Goal: Task Accomplishment & Management: Use online tool/utility

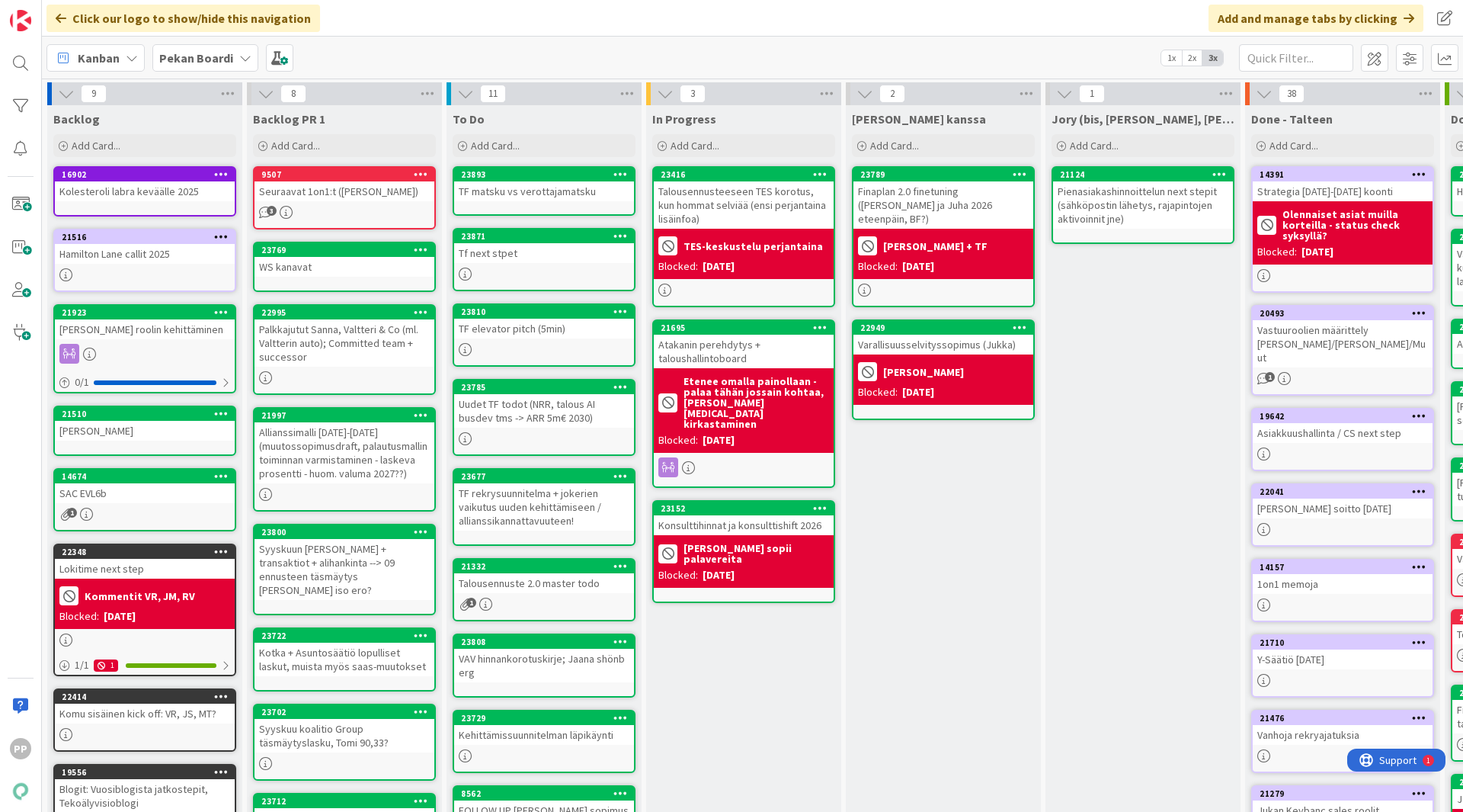
click at [776, 675] on div "In Progress Add Card... 23416 Talousennusteeseen TES korotus, kun hommat selviä…" at bounding box center [743, 577] width 195 height 943
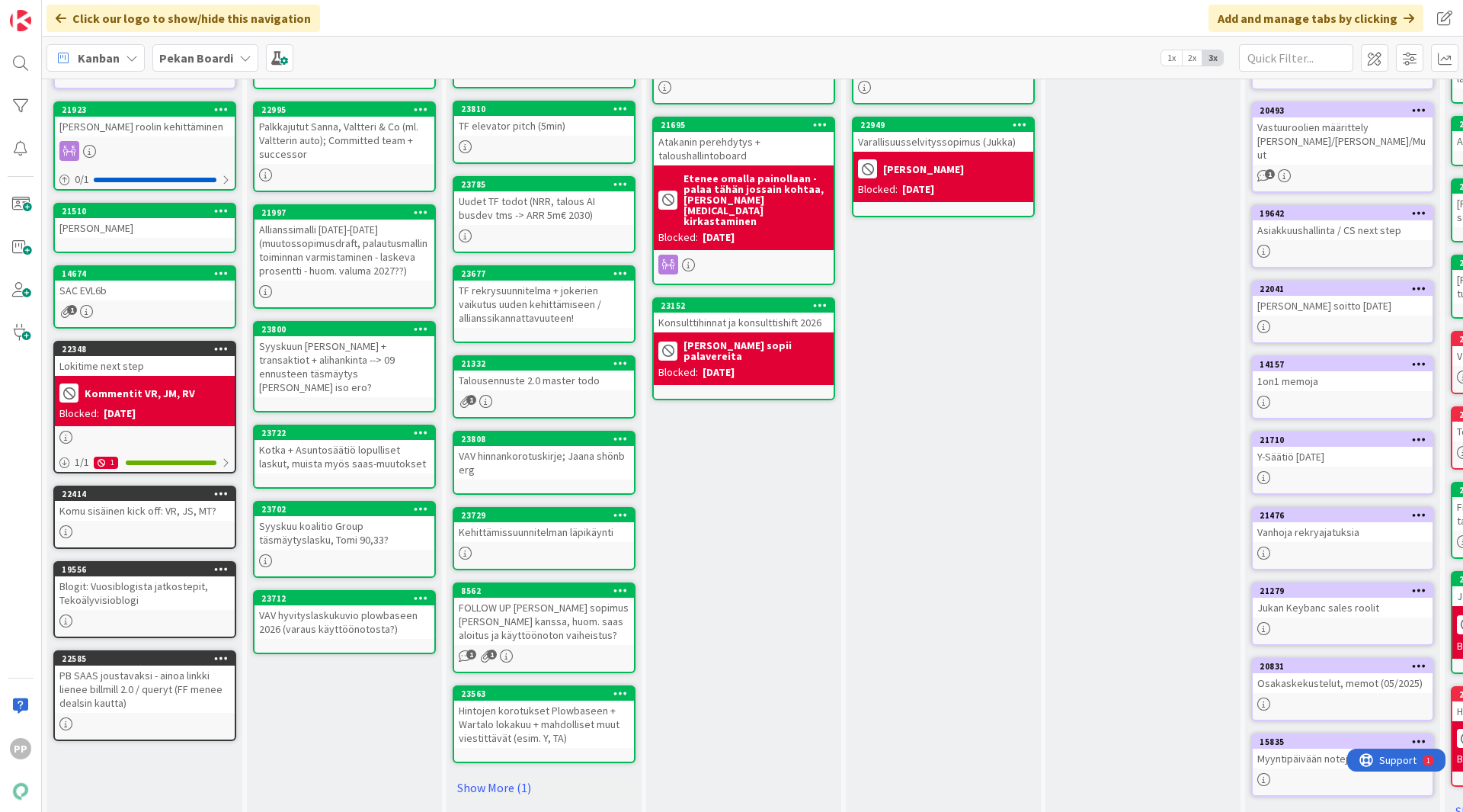
scroll to position [228, 0]
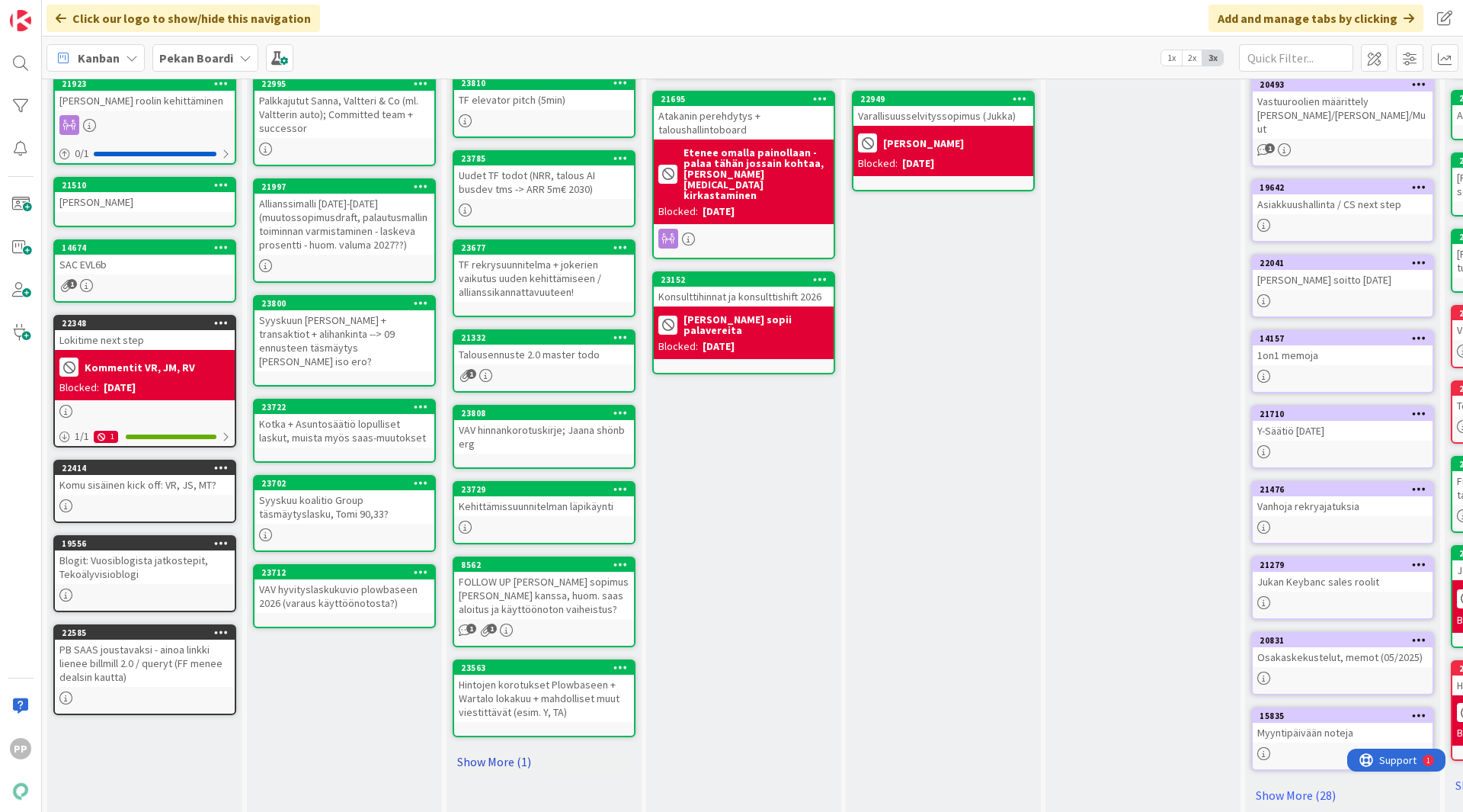
click at [527, 752] on link "Show More (1)" at bounding box center [544, 760] width 183 height 24
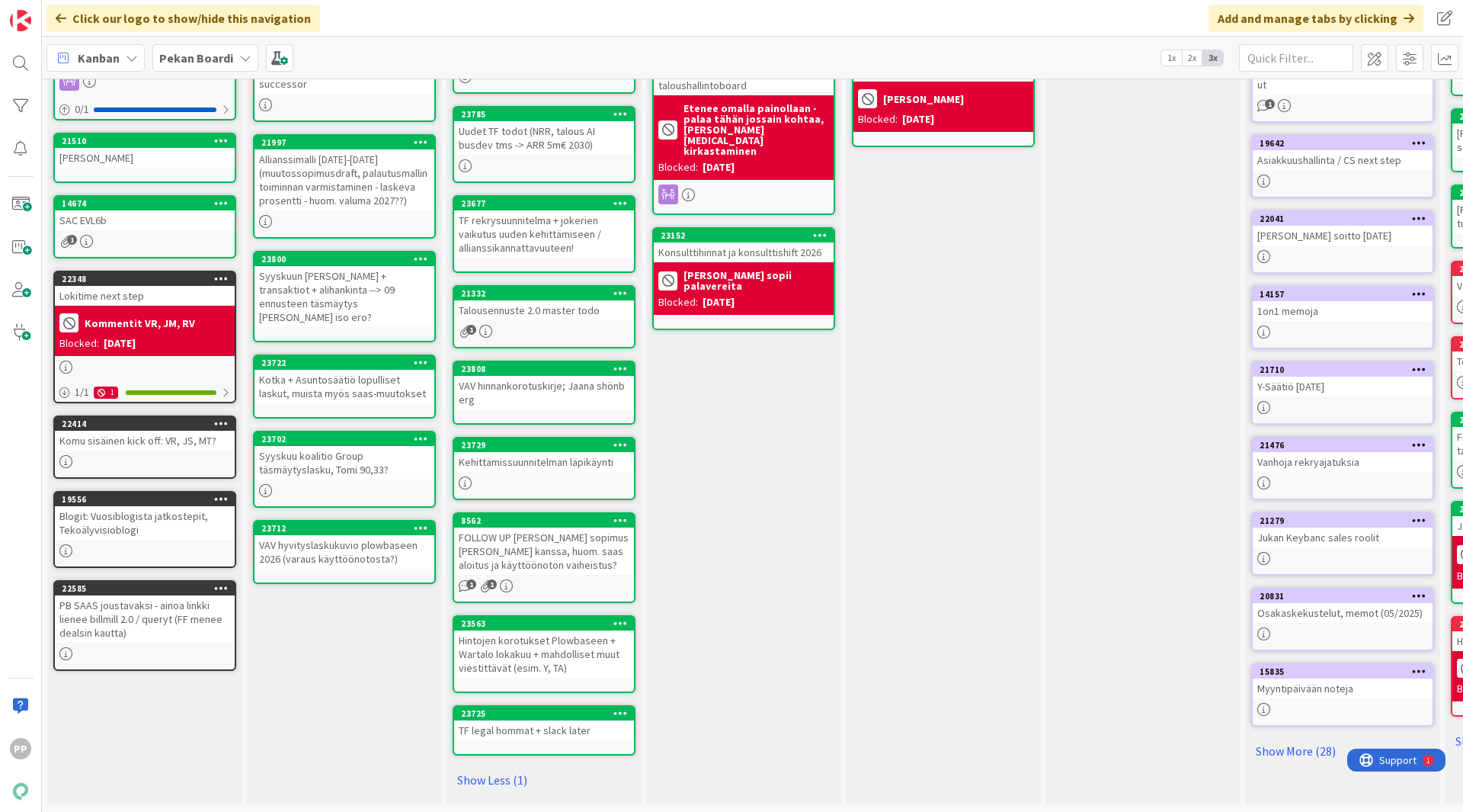
click at [701, 572] on div "In Progress Add Card... 23416 Talousennusteeseen TES korotus, kun hommat selviä…" at bounding box center [743, 318] width 195 height 971
click at [730, 543] on div "In Progress Add Card... 23416 Talousennusteeseen TES korotus, kun hommat selviä…" at bounding box center [743, 318] width 195 height 971
drag, startPoint x: 710, startPoint y: 470, endPoint x: 756, endPoint y: 719, distance: 253.2
click at [756, 719] on div "In Progress Add Card... 23416 Talousennusteeseen TES korotus, kun hommat selviä…" at bounding box center [743, 318] width 195 height 971
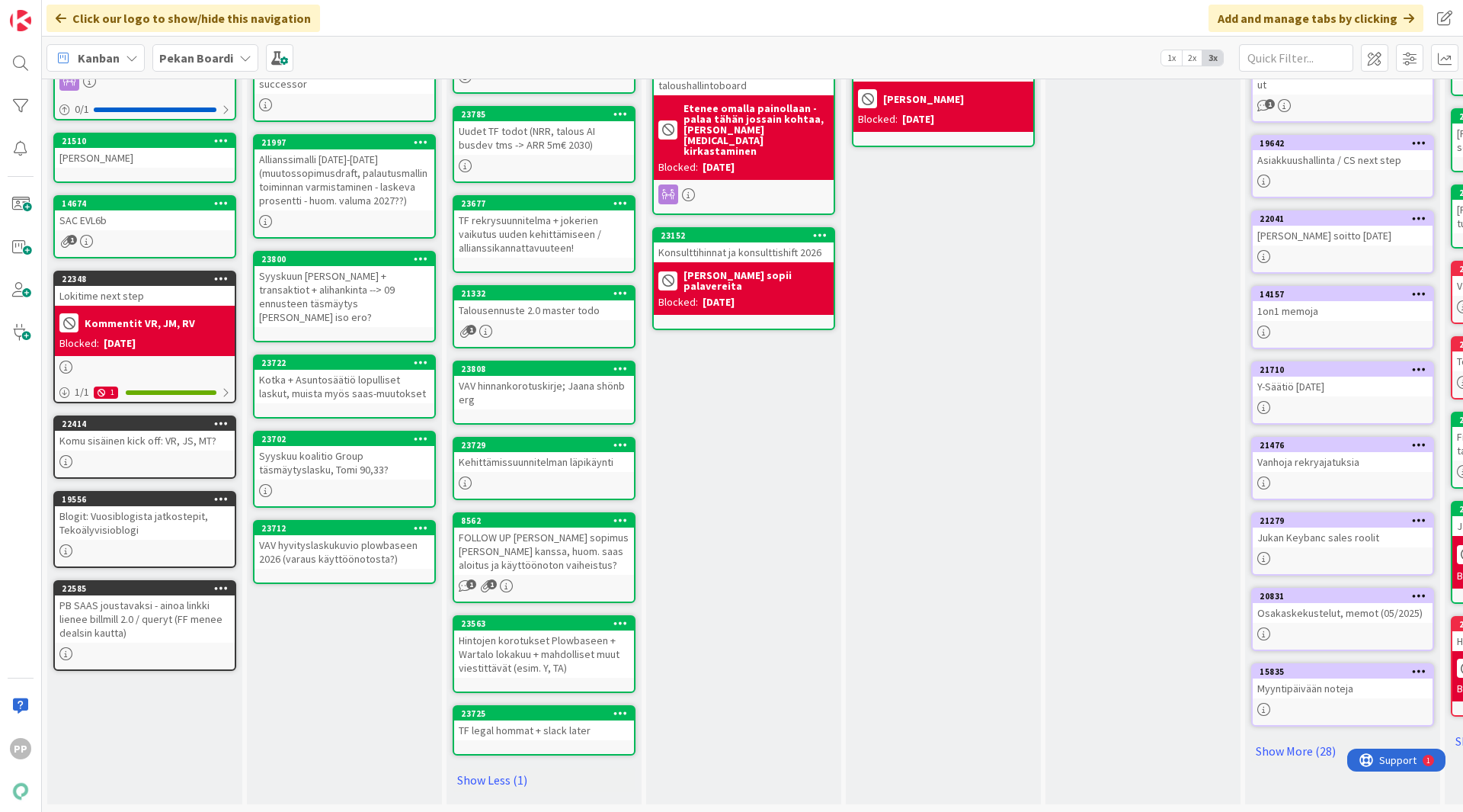
click at [756, 686] on div "In Progress Add Card... 23416 Talousennusteeseen TES korotus, kun hommat selviä…" at bounding box center [743, 318] width 195 height 971
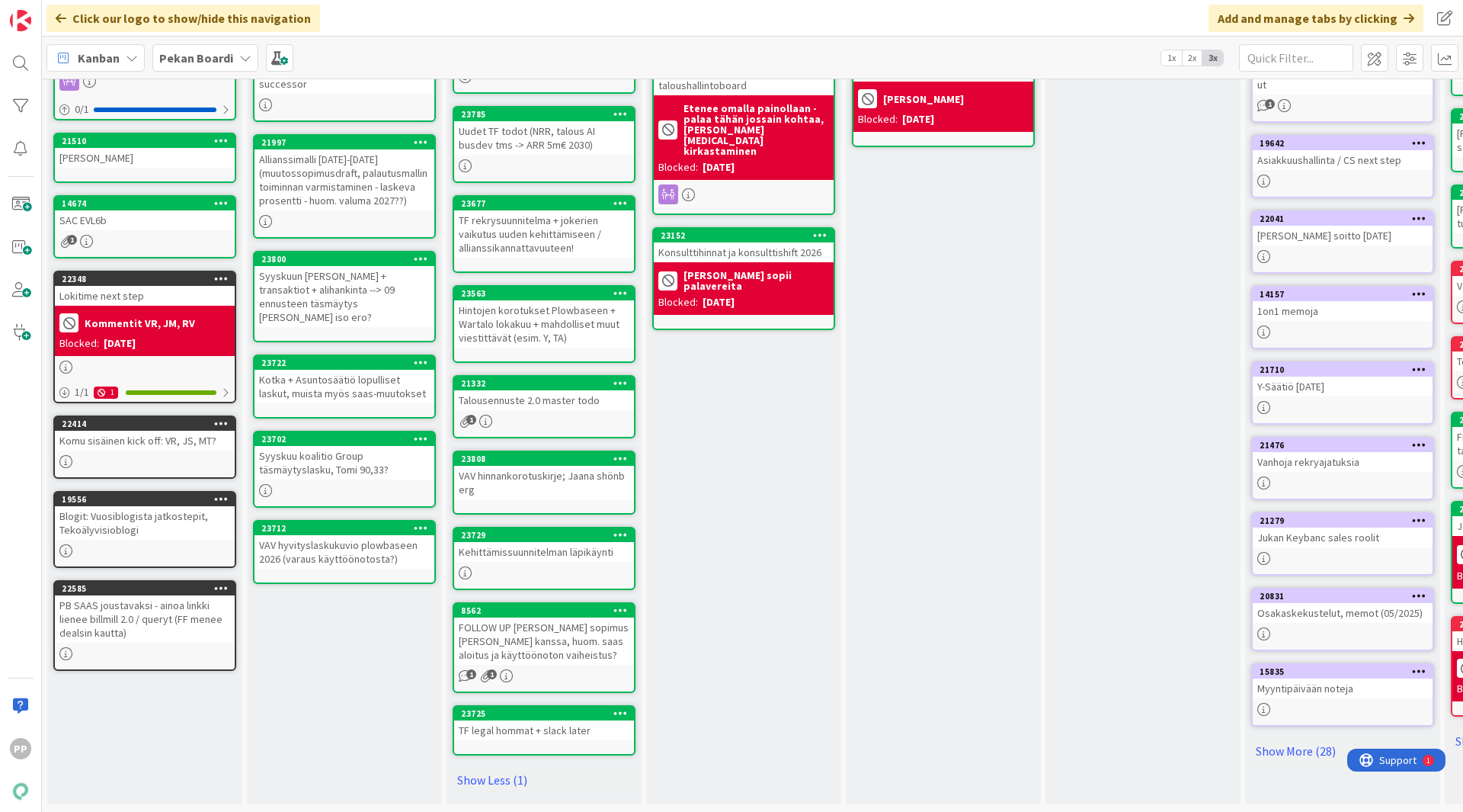
click at [804, 449] on div "In Progress Add Card... 23416 Talousennusteeseen TES korotus, kun hommat selviä…" at bounding box center [743, 318] width 195 height 971
click at [612, 721] on div "TF legal hommat + slack later" at bounding box center [543, 729] width 180 height 20
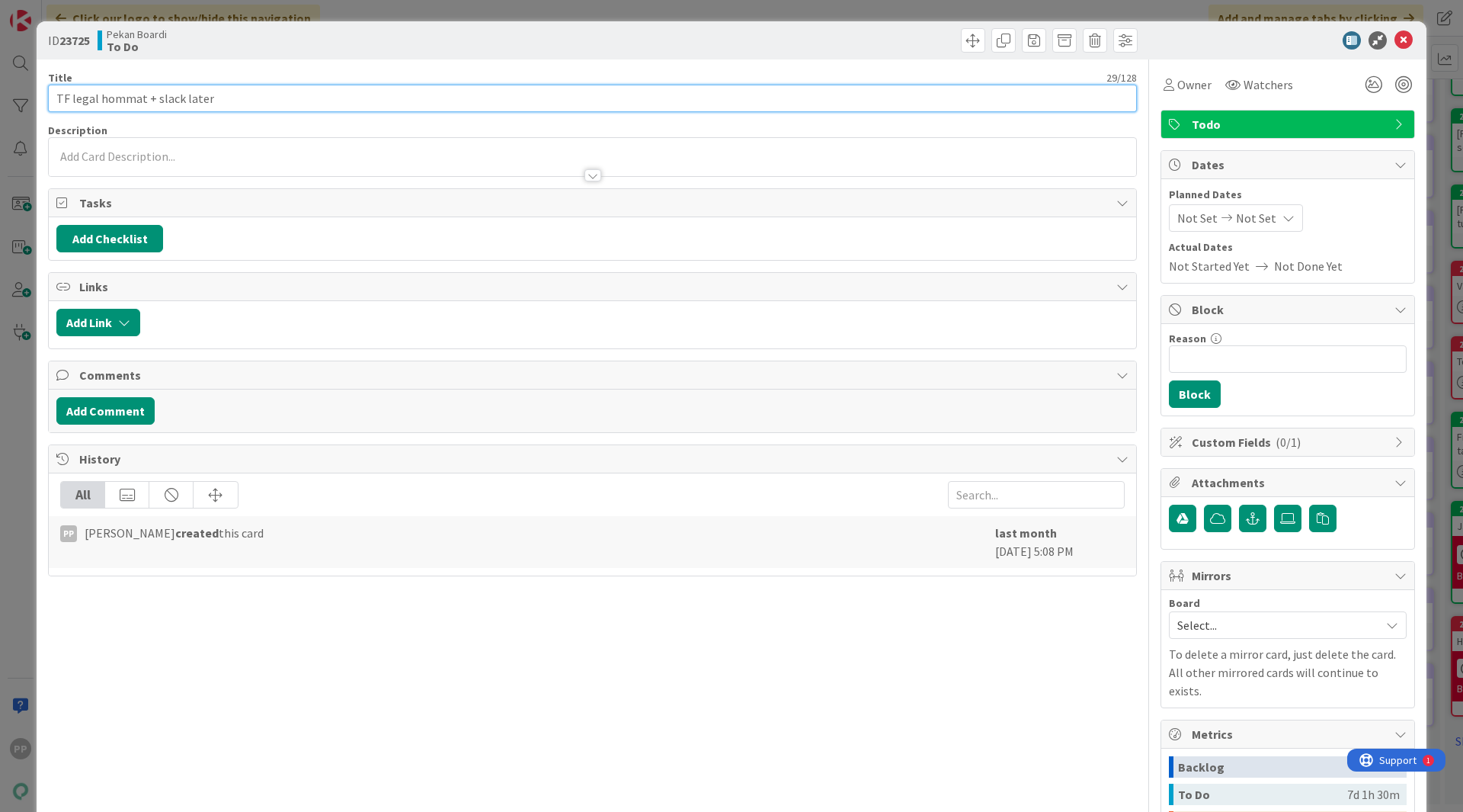
drag, startPoint x: 154, startPoint y: 93, endPoint x: 1459, endPoint y: 275, distance: 1317.6
click at [1204, 187] on div "Title 29 / 128 TF legal hommat + slack later Description Owner Watchers Todo Ta…" at bounding box center [732, 534] width 1367 height 948
type input "TF legal hommat"
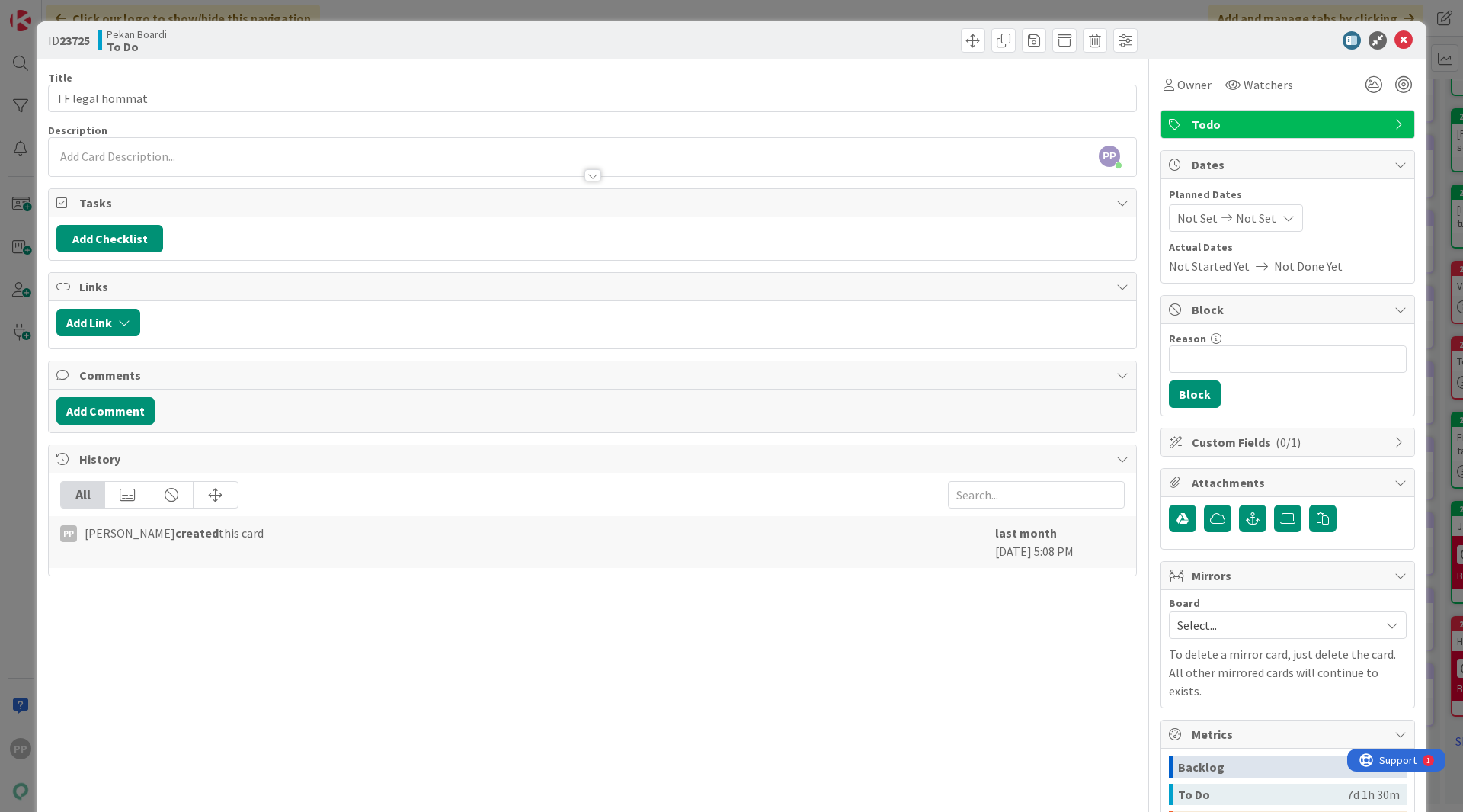
click at [339, 76] on div "Title 15 / 128" at bounding box center [592, 78] width 1090 height 13
click at [342, 6] on div "ID 23725 Pekan Boardi To Do Title 15 / 128 TF legal hommat Description PP [PERS…" at bounding box center [732, 406] width 1463 height 812
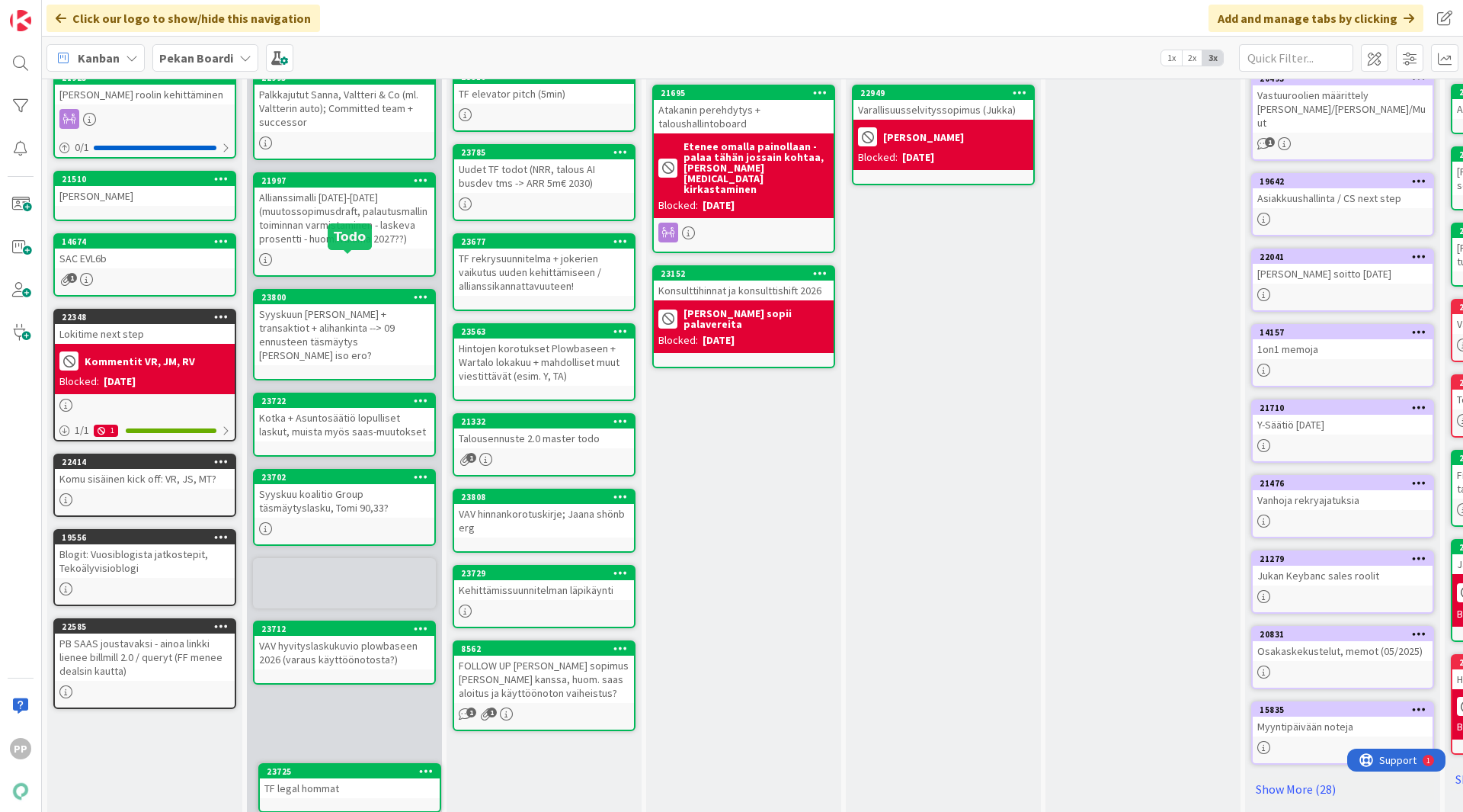
scroll to position [246, 0]
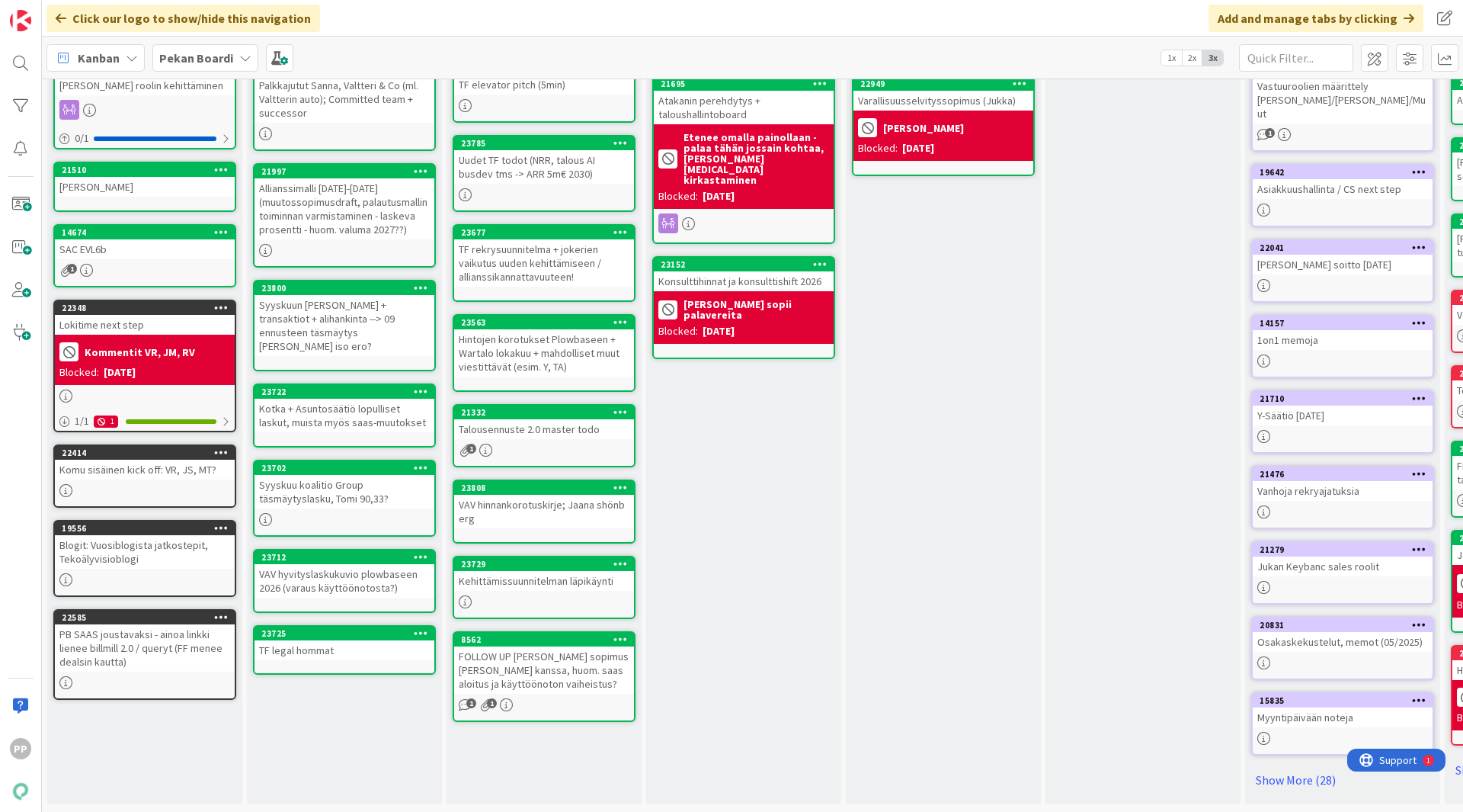
click at [734, 633] on div "In Progress Add Card... 23416 Talousennusteeseen TES korotus, kun hommat selviä…" at bounding box center [743, 333] width 195 height 943
click at [751, 618] on div "In Progress Add Card... 23416 Talousennusteeseen TES korotus, kun hommat selviä…" at bounding box center [743, 333] width 195 height 943
click at [762, 609] on div "In Progress Add Card... 23416 Talousennusteeseen TES korotus, kun hommat selviä…" at bounding box center [743, 333] width 195 height 943
click at [783, 604] on div "In Progress Add Card... 23416 Talousennusteeseen TES korotus, kun hommat selviä…" at bounding box center [743, 333] width 195 height 943
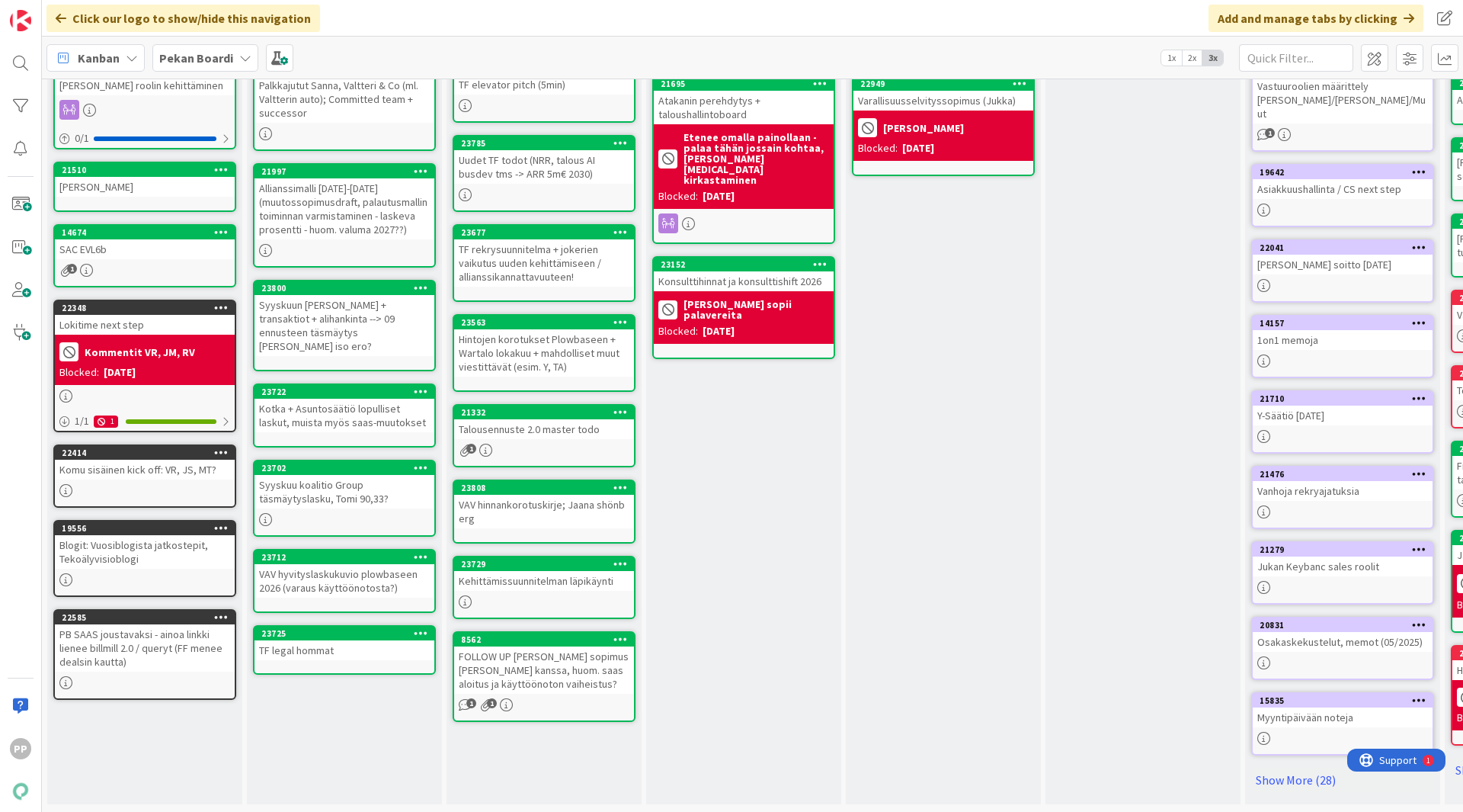
click at [779, 617] on div "In Progress Add Card... 23416 Talousennusteeseen TES korotus, kun hommat selviä…" at bounding box center [743, 333] width 195 height 943
click at [781, 614] on div "In Progress Add Card... 23416 Talousennusteeseen TES korotus, kun hommat selviä…" at bounding box center [743, 333] width 195 height 943
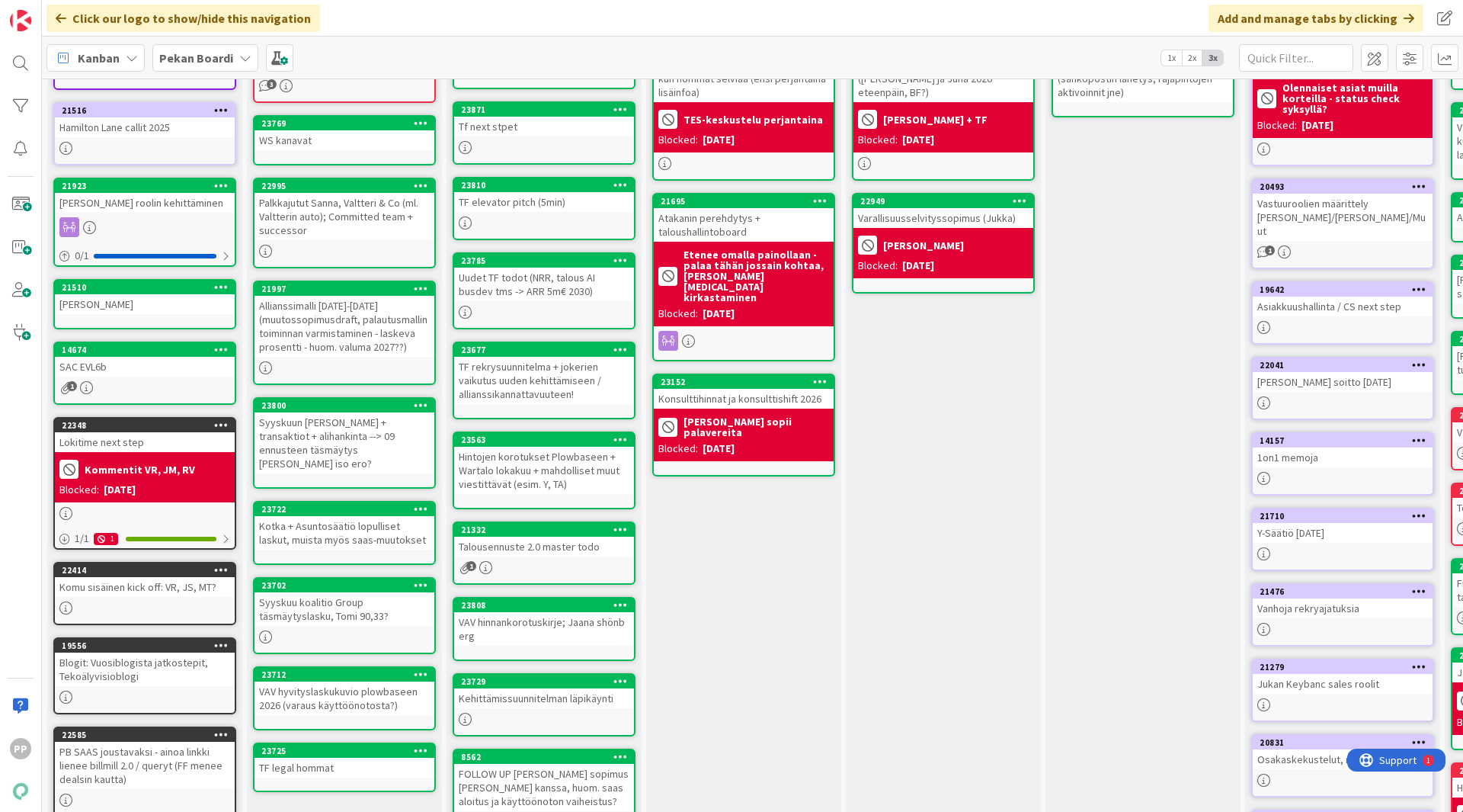
scroll to position [153, 0]
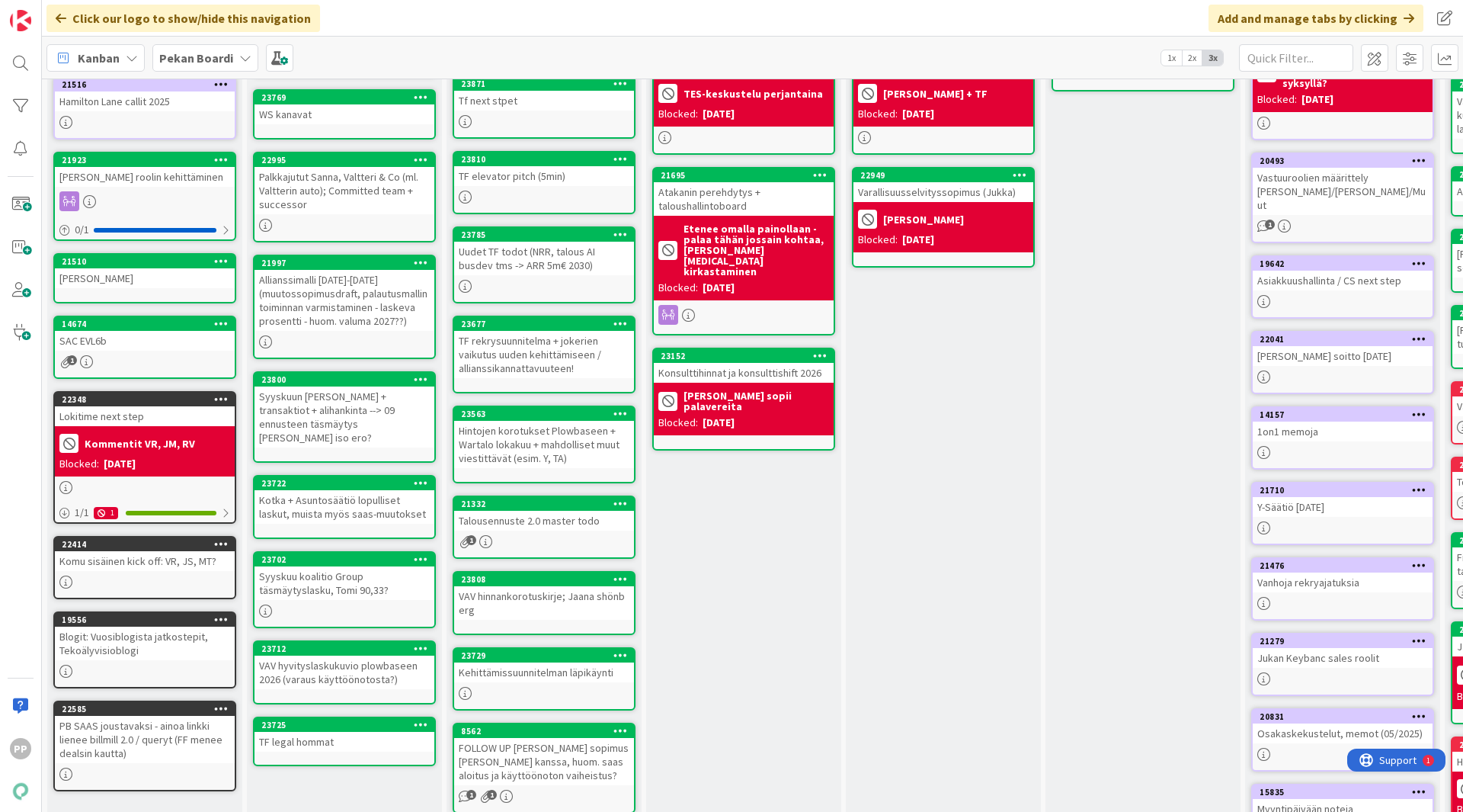
click at [750, 597] on div "In Progress Add Card... 23416 Talousennusteeseen TES korotus, kun hommat selviä…" at bounding box center [743, 424] width 195 height 943
click at [756, 584] on div "In Progress Add Card... 23416 Talousennusteeseen TES korotus, kun hommat selviä…" at bounding box center [743, 424] width 195 height 943
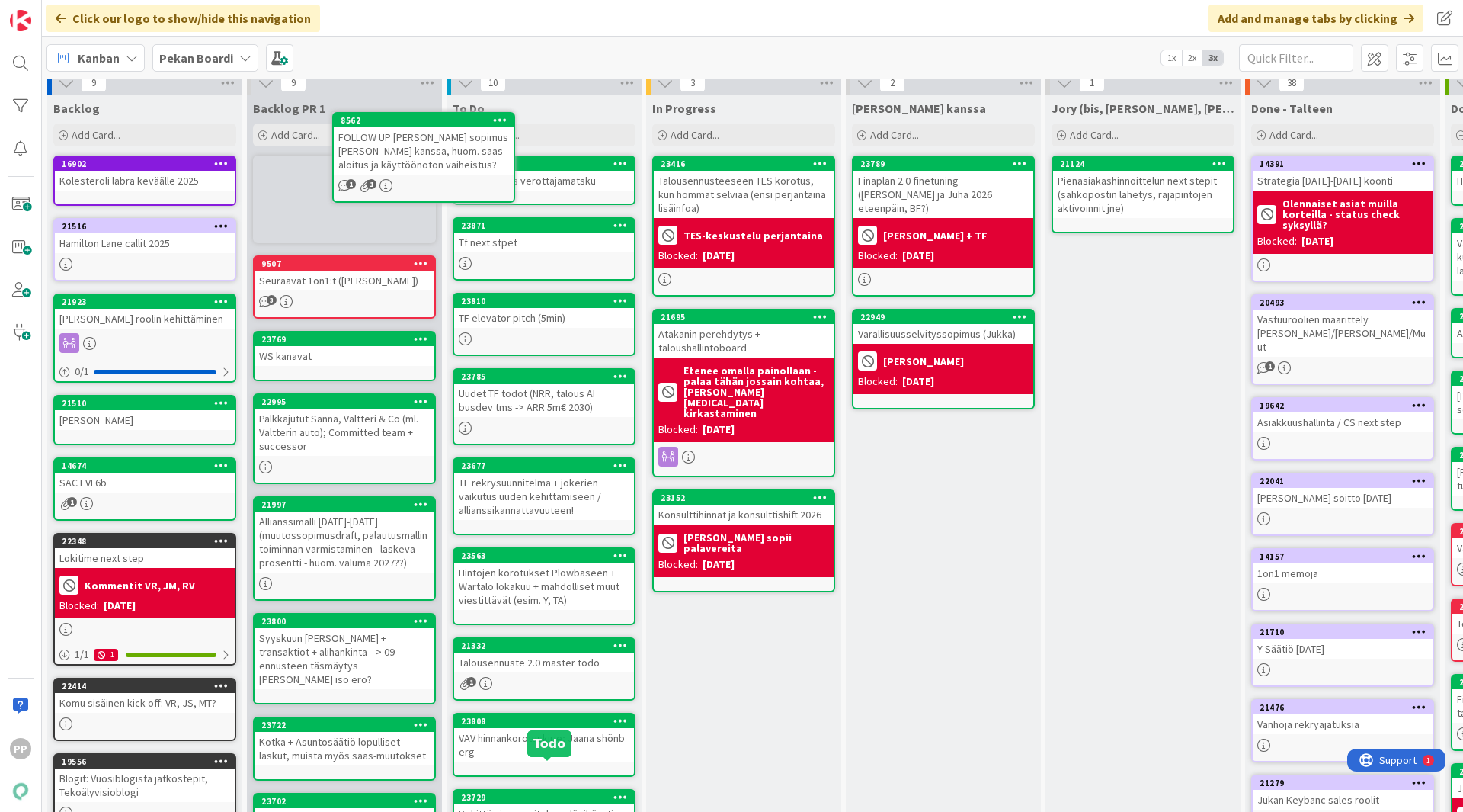
scroll to position [0, 0]
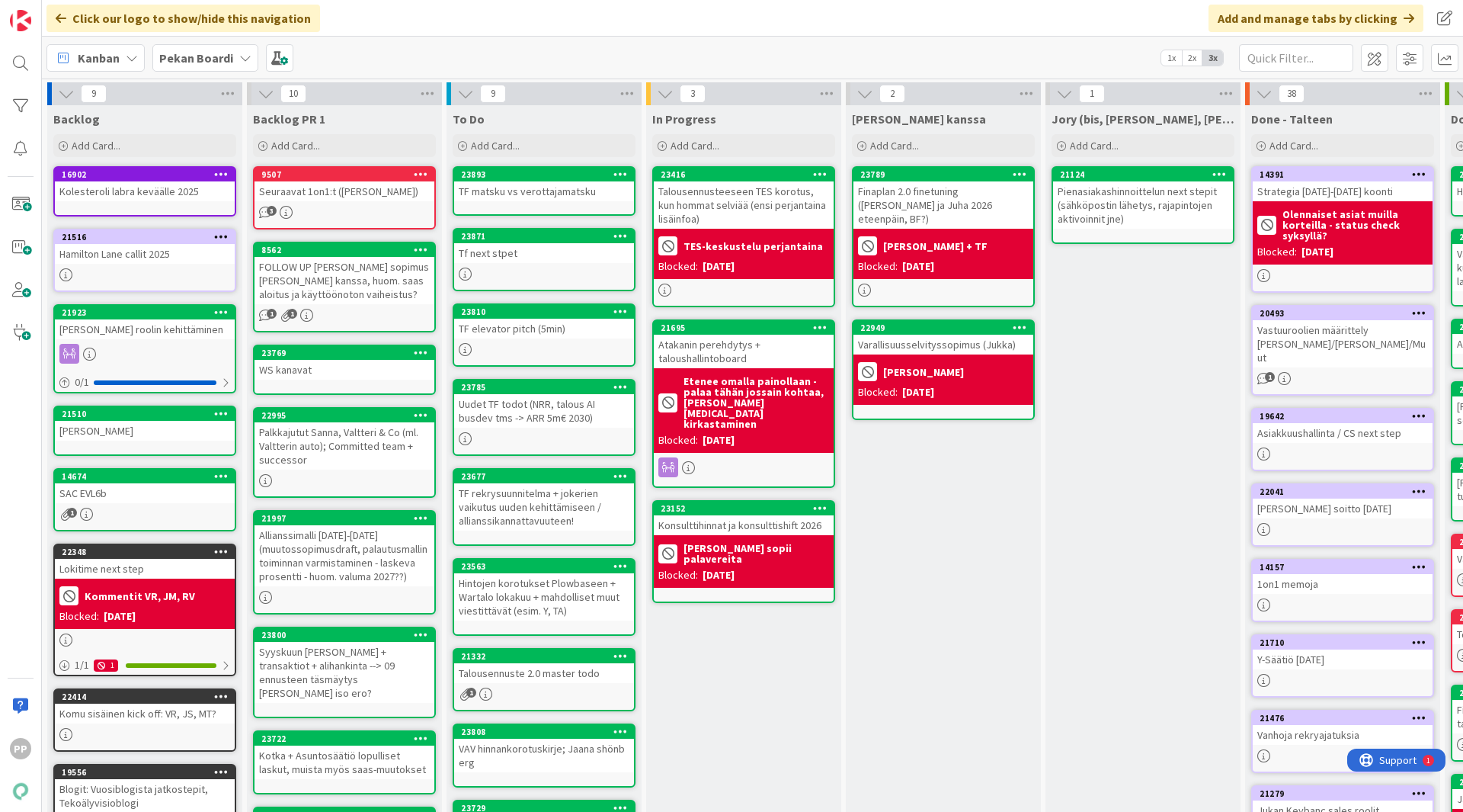
click at [729, 688] on div "In Progress Add Card... 23416 Talousennusteeseen TES korotus, kun hommat selviä…" at bounding box center [743, 577] width 195 height 943
click at [964, 468] on div "[PERSON_NAME] kanssa Add Card... 23789 Finaplan 2.0 finetuning ([PERSON_NAME] j…" at bounding box center [943, 577] width 195 height 943
click at [964, 501] on div "[PERSON_NAME] kanssa Add Card... 23789 Finaplan 2.0 finetuning ([PERSON_NAME] j…" at bounding box center [943, 577] width 195 height 943
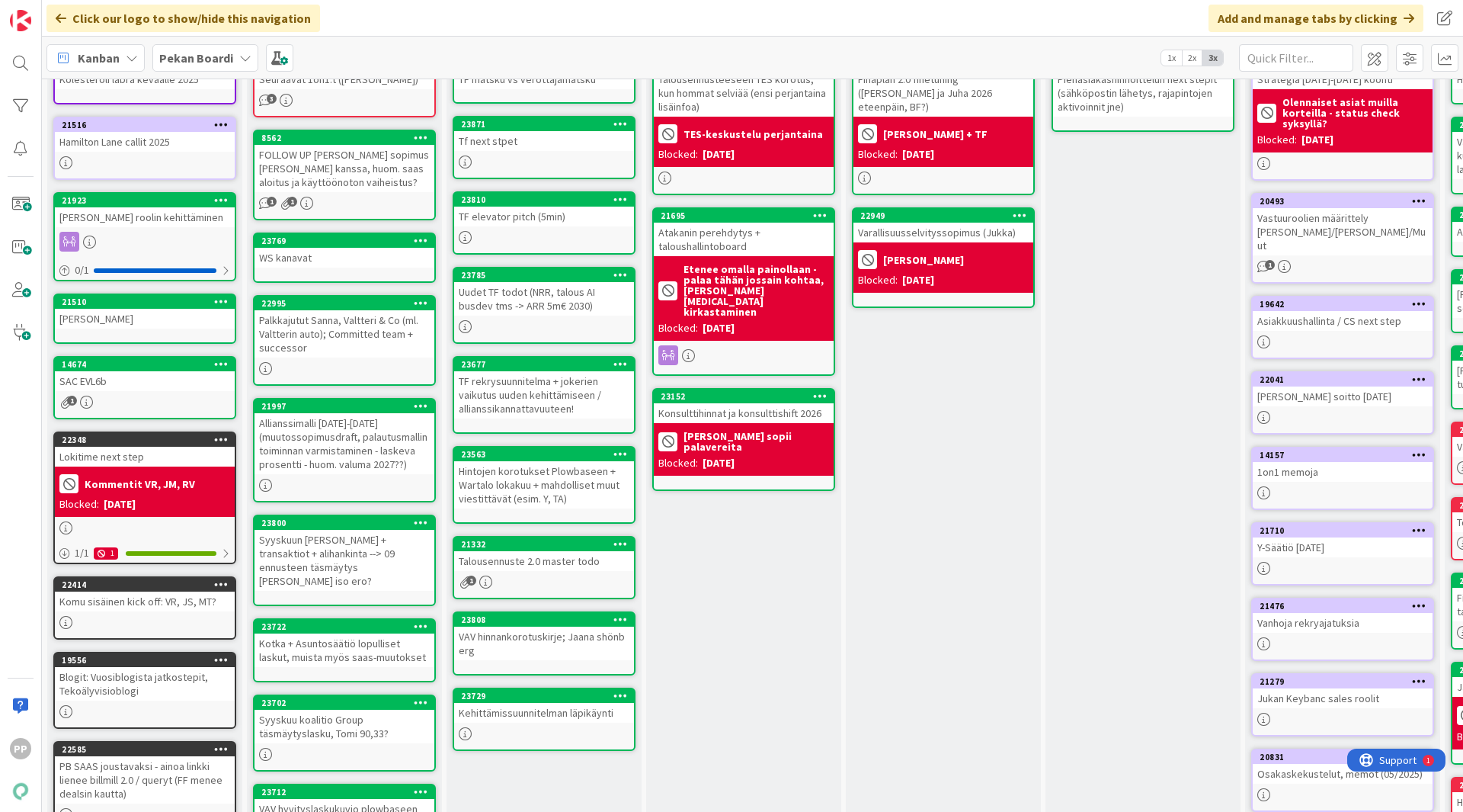
scroll to position [153, 0]
